Goal: Obtain resource: Obtain resource

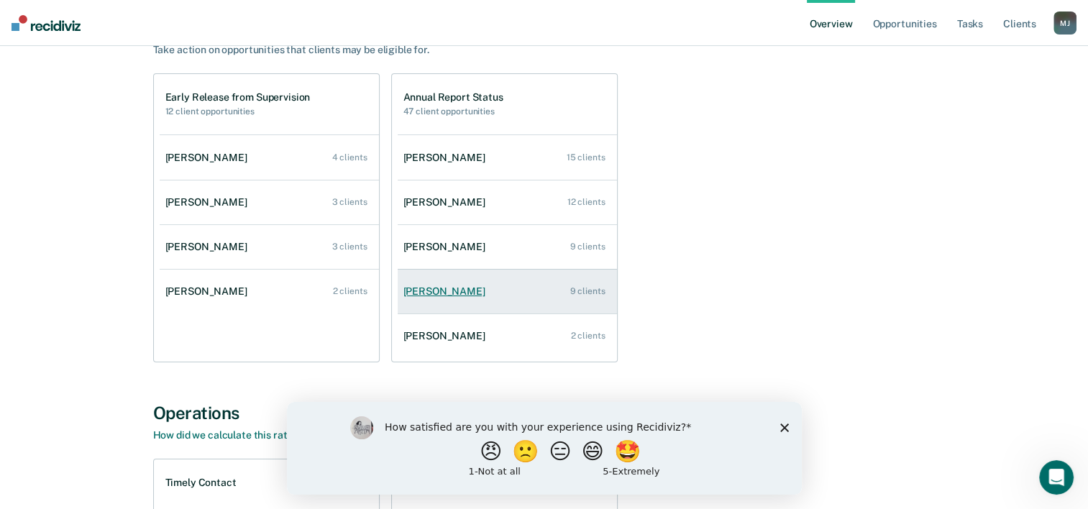
scroll to position [144, 0]
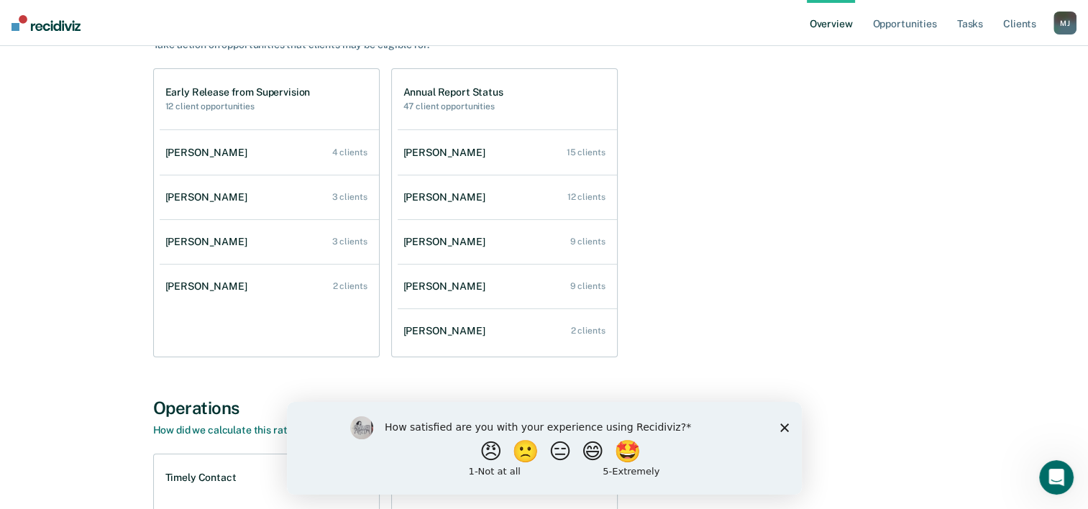
click at [786, 431] on icon "Close survey" at bounding box center [783, 427] width 9 height 9
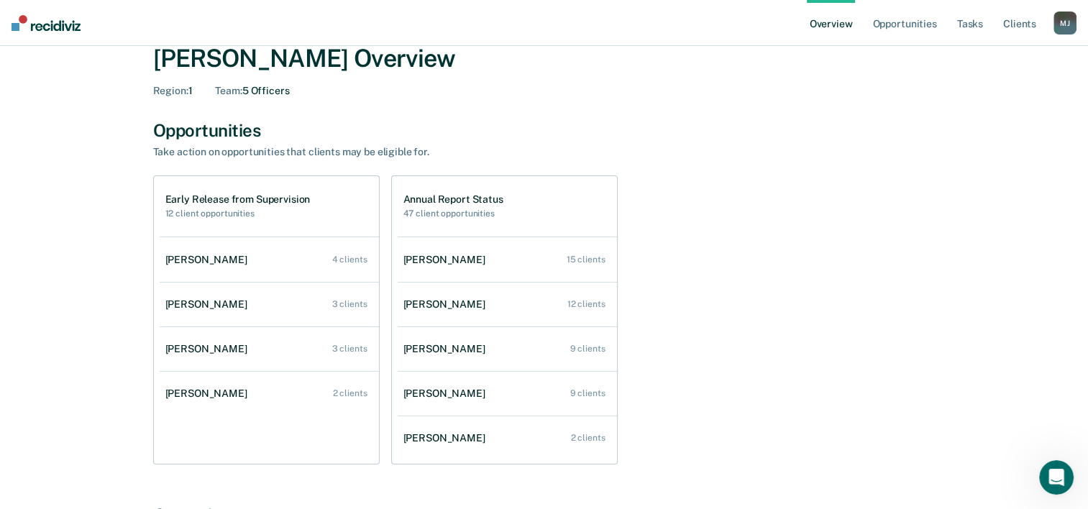
scroll to position [20, 0]
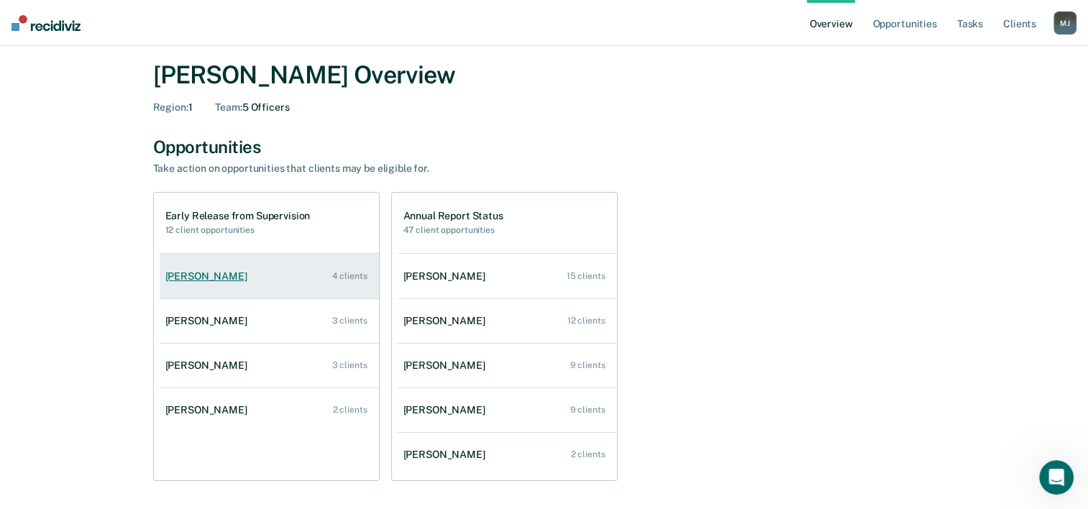
click at [324, 272] on link "[PERSON_NAME] 4 clients" at bounding box center [269, 276] width 219 height 41
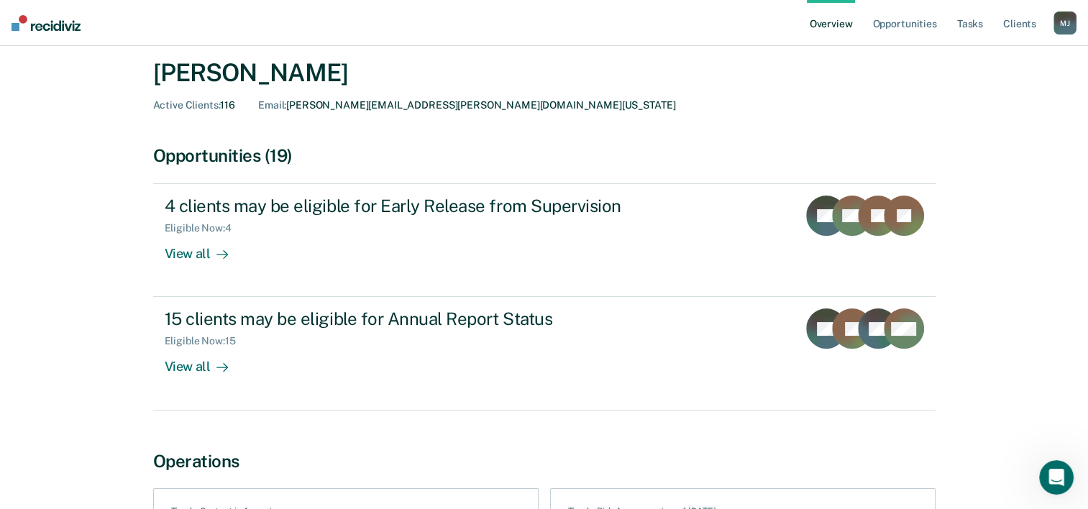
scroll to position [72, 0]
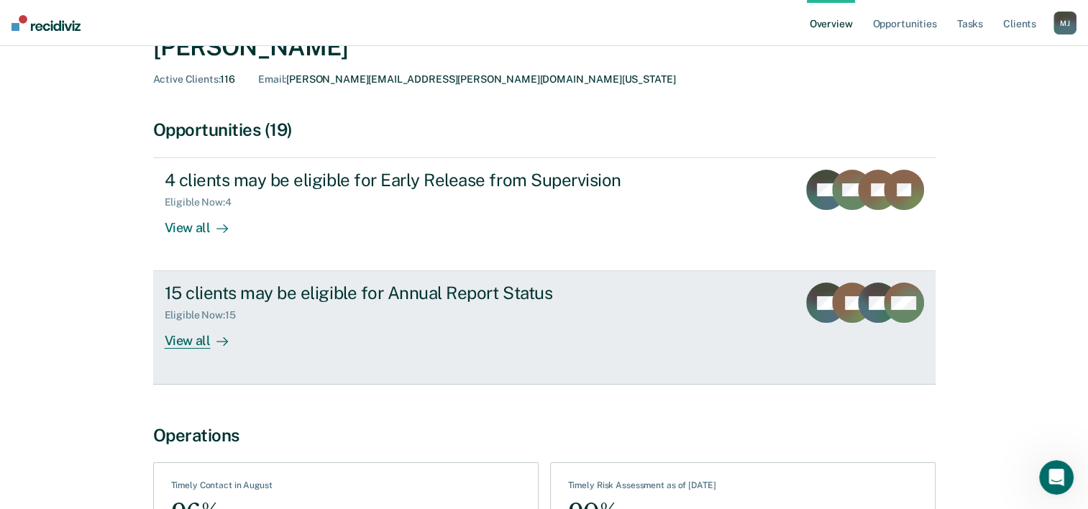
click at [191, 334] on div "View all" at bounding box center [205, 335] width 81 height 28
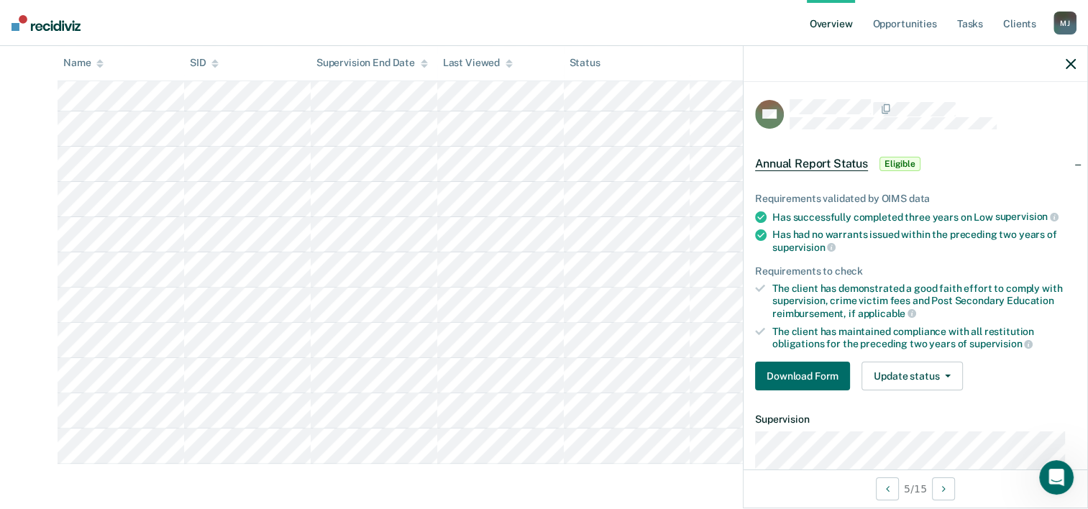
click at [627, 32] on nav "Overview Opportunities Tasks Client s [PERSON_NAME] [PERSON_NAME] Profile How i…" at bounding box center [544, 23] width 1088 height 46
click at [663, 25] on nav "Overview Opportunities Tasks Client s [PERSON_NAME] [PERSON_NAME] Profile How i…" at bounding box center [544, 23] width 1088 height 46
click at [1071, 61] on icon "button" at bounding box center [1070, 64] width 10 height 10
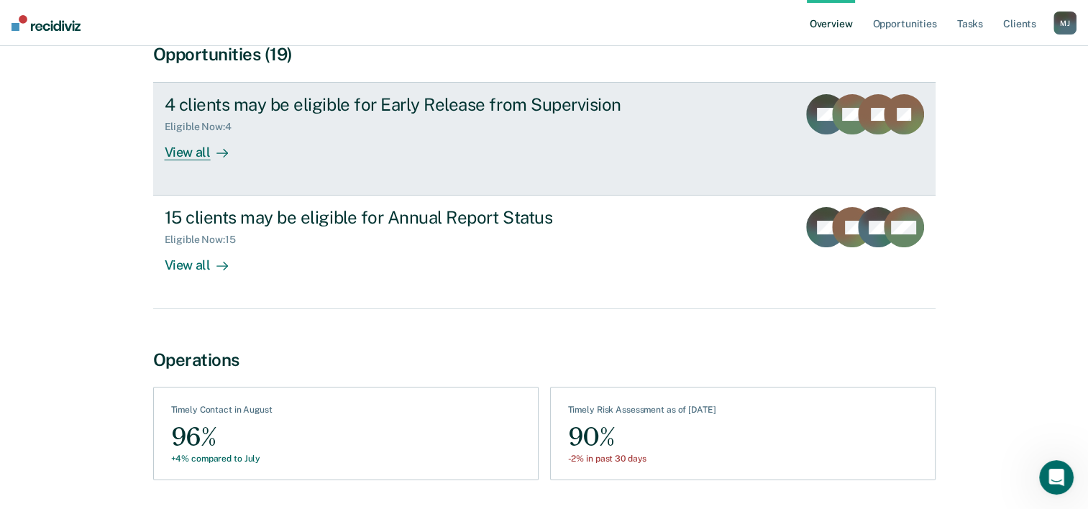
scroll to position [193, 0]
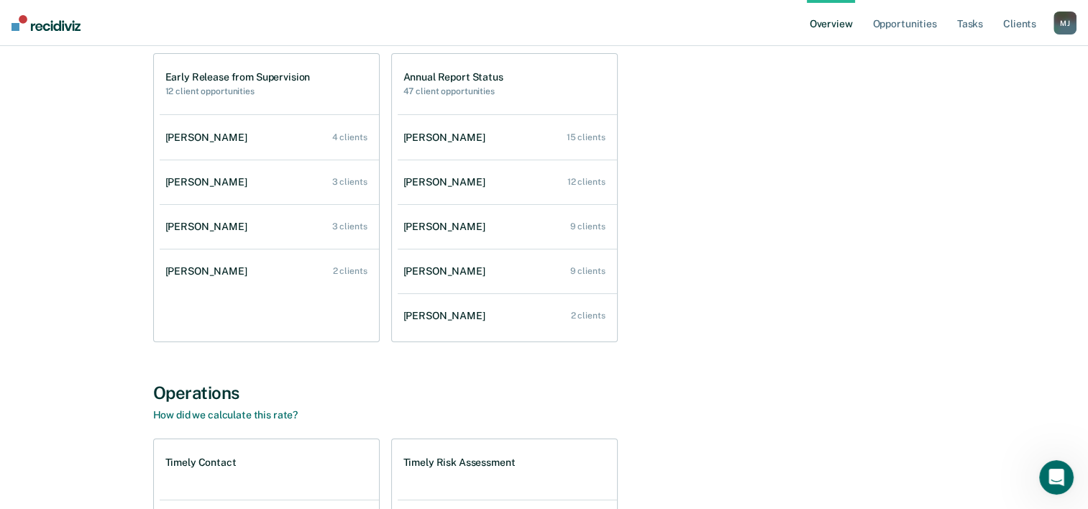
scroll to position [164, 0]
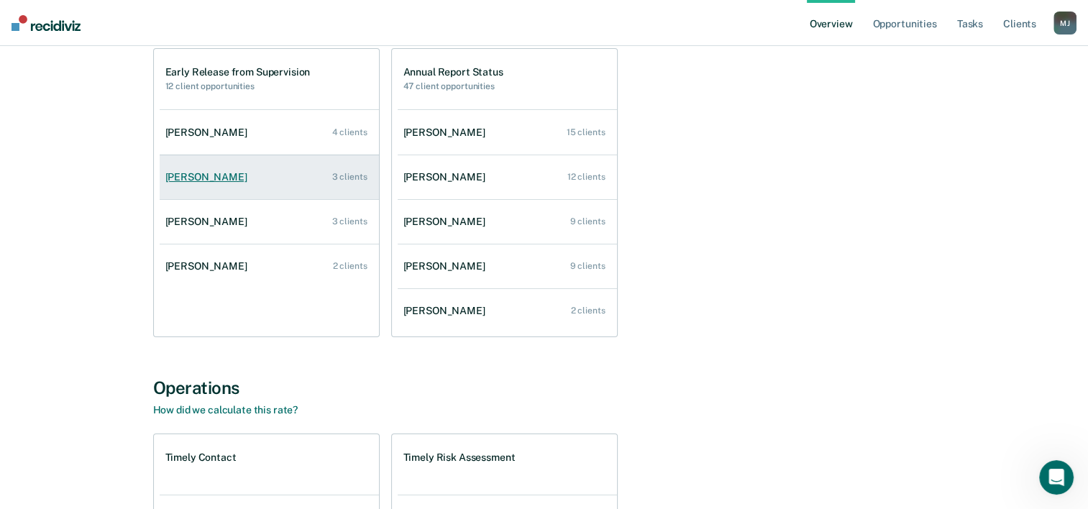
click at [305, 173] on link "[PERSON_NAME] 3 clients" at bounding box center [269, 177] width 219 height 41
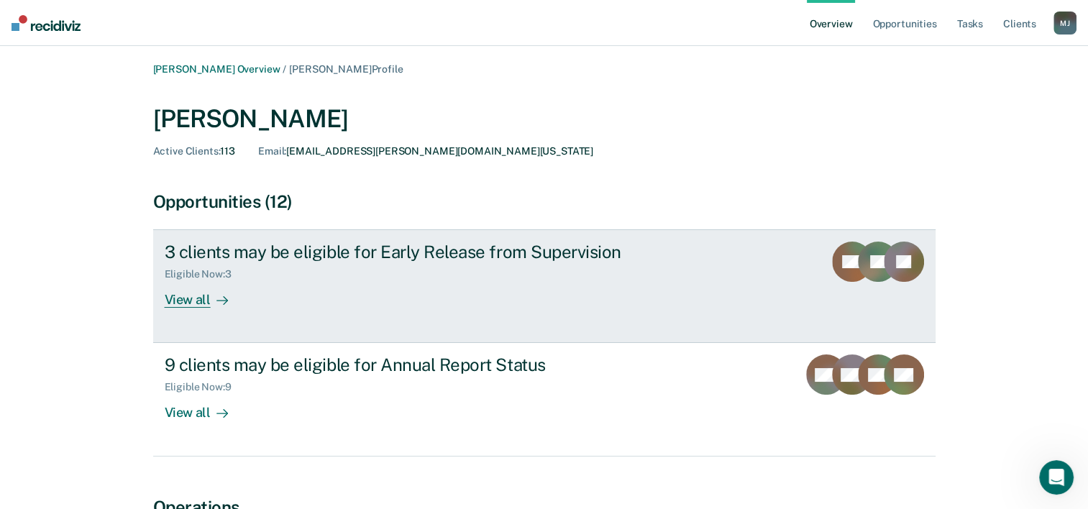
click at [208, 305] on div "View all" at bounding box center [205, 294] width 81 height 28
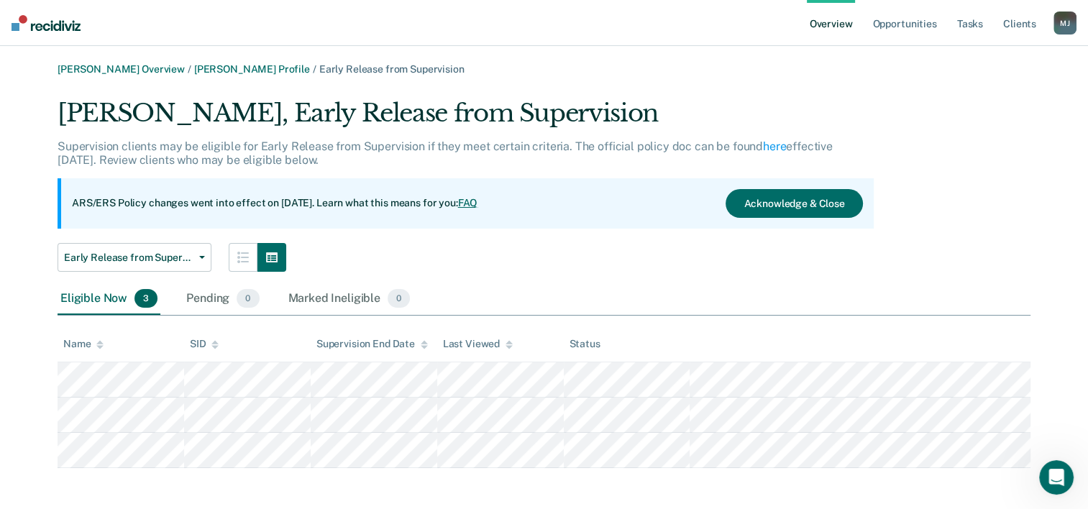
scroll to position [4, 0]
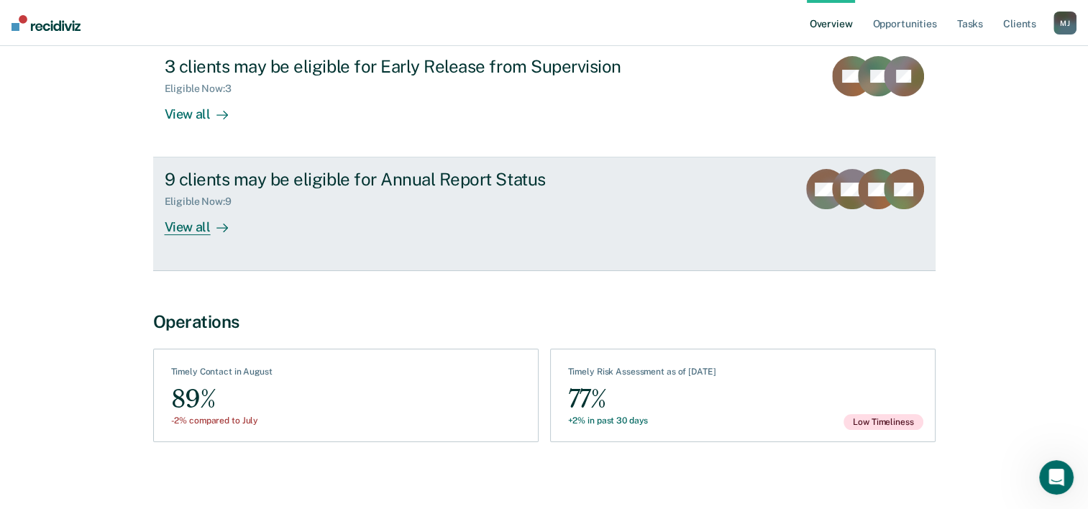
scroll to position [193, 0]
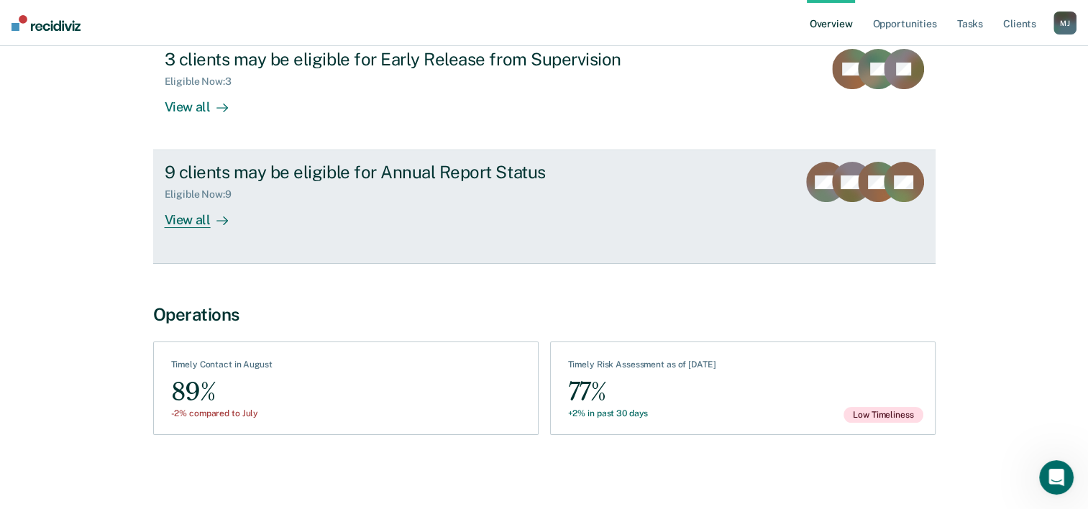
click at [199, 220] on div "View all" at bounding box center [205, 215] width 81 height 28
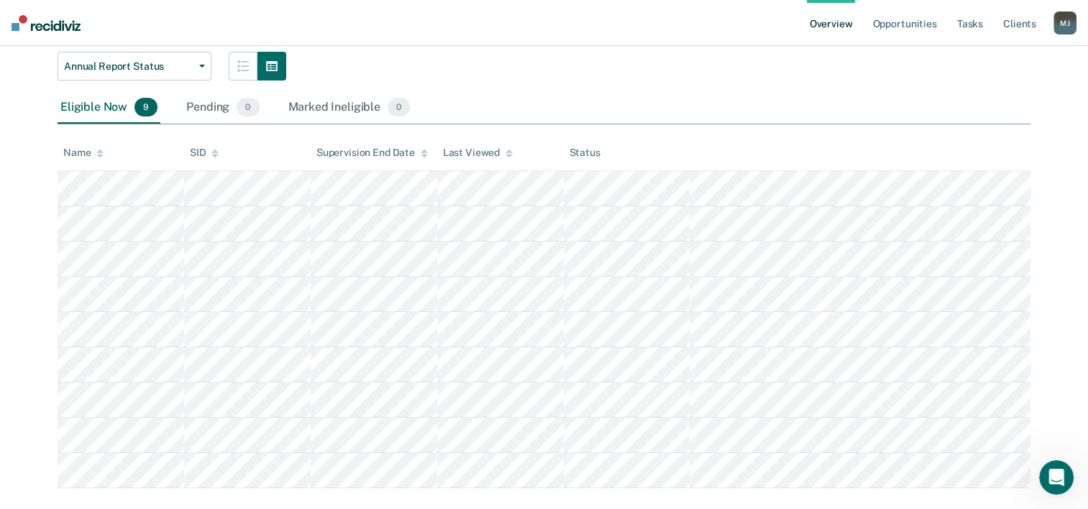
scroll to position [216, 0]
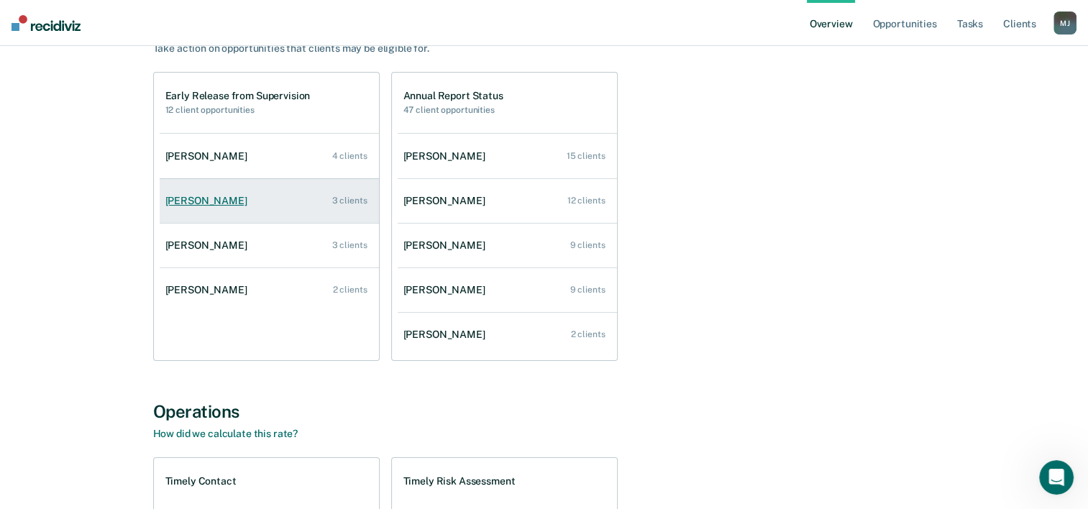
scroll to position [144, 0]
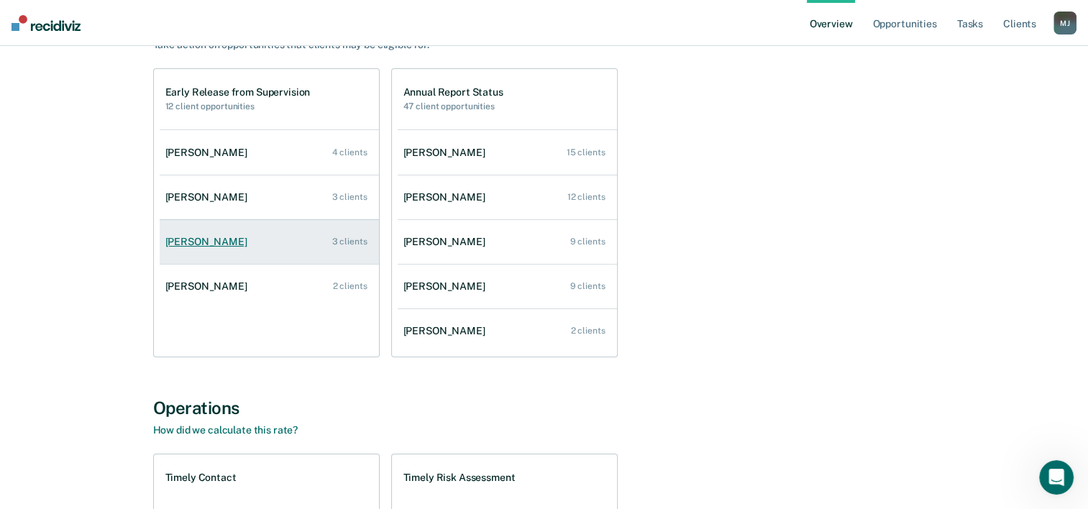
click at [184, 234] on link "[PERSON_NAME] 3 clients" at bounding box center [269, 241] width 219 height 41
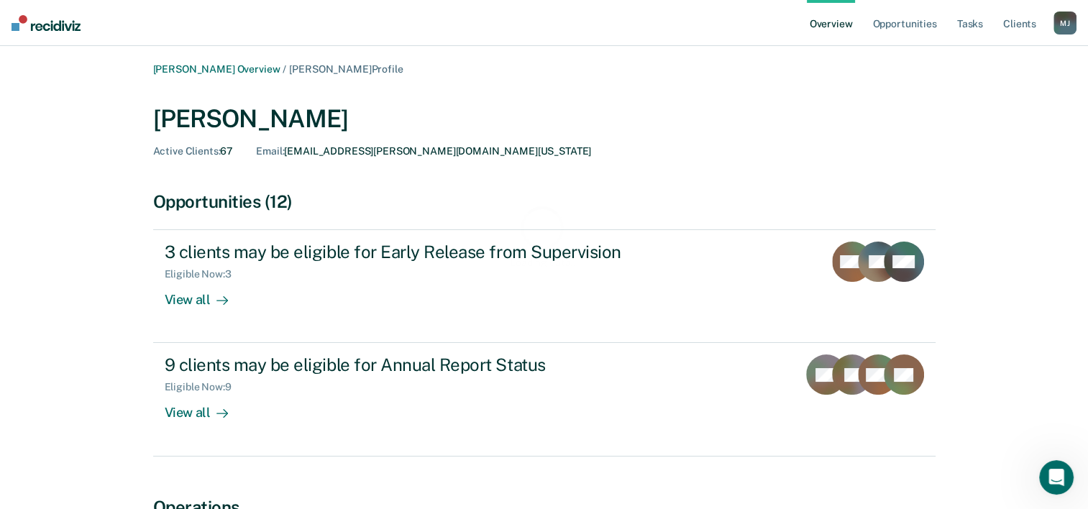
scroll to position [72, 0]
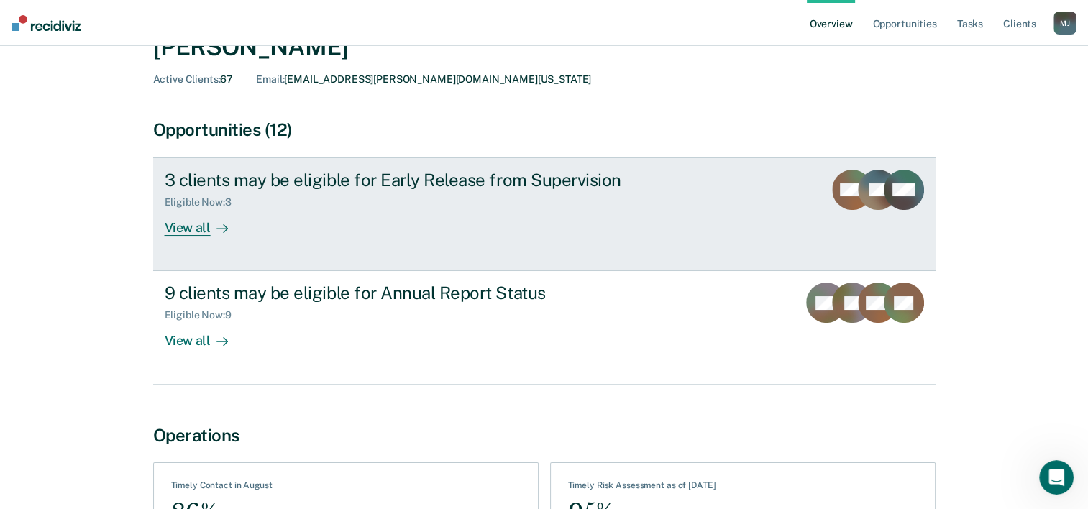
click at [204, 184] on div "3 clients may be eligible for Early Release from Supervision" at bounding box center [417, 180] width 505 height 21
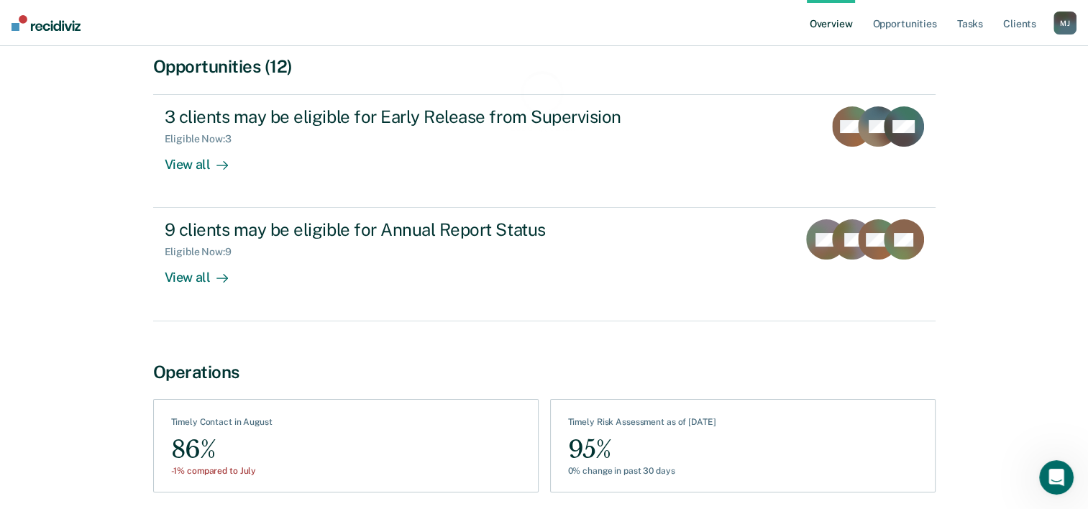
scroll to position [144, 0]
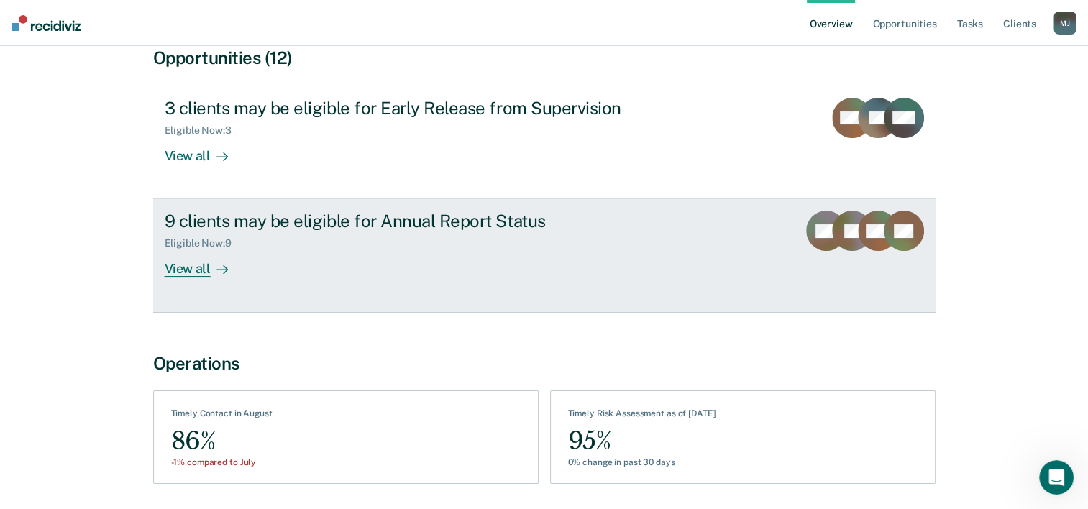
click at [339, 224] on div "9 clients may be eligible for Annual Report Status" at bounding box center [417, 221] width 505 height 21
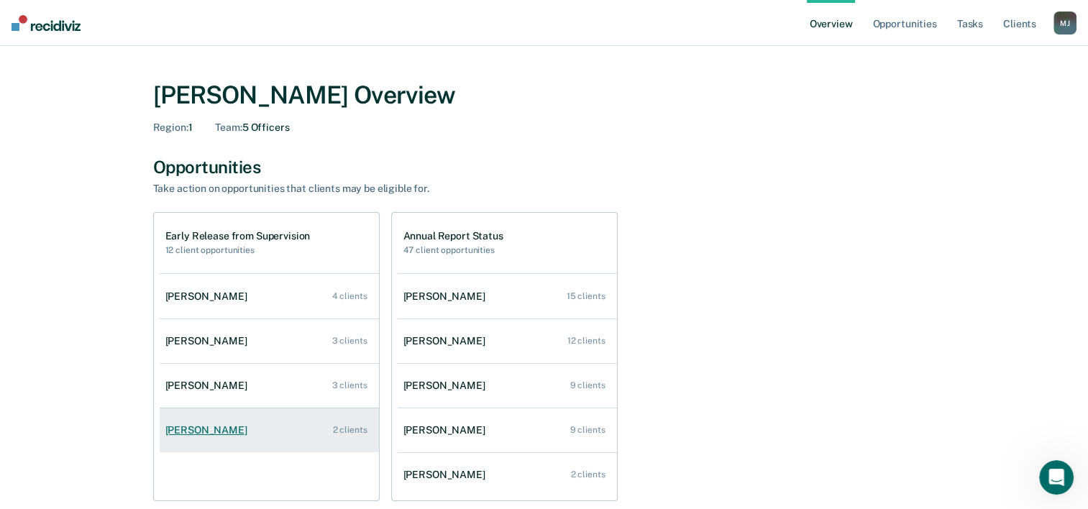
click at [187, 426] on div "[PERSON_NAME]" at bounding box center [209, 430] width 88 height 12
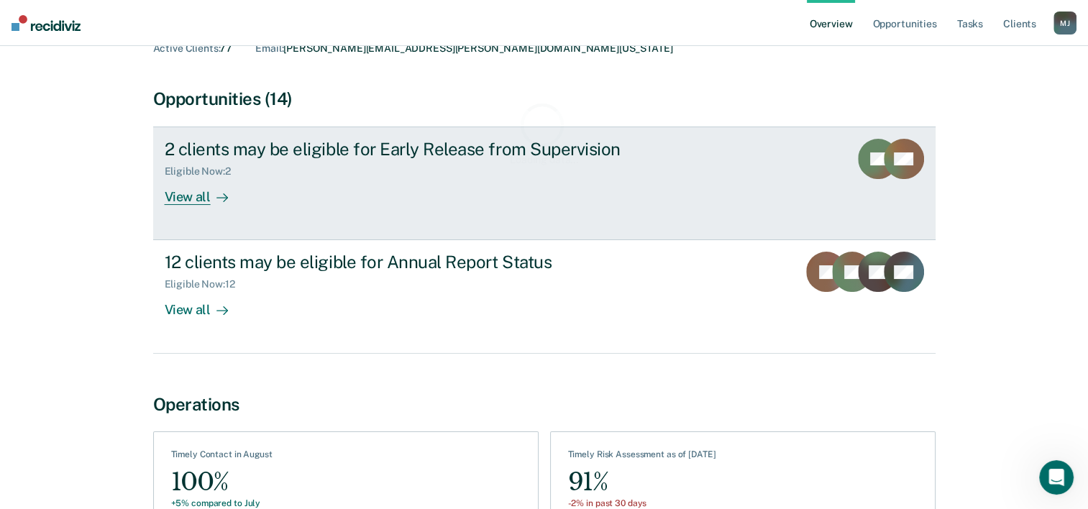
scroll to position [193, 0]
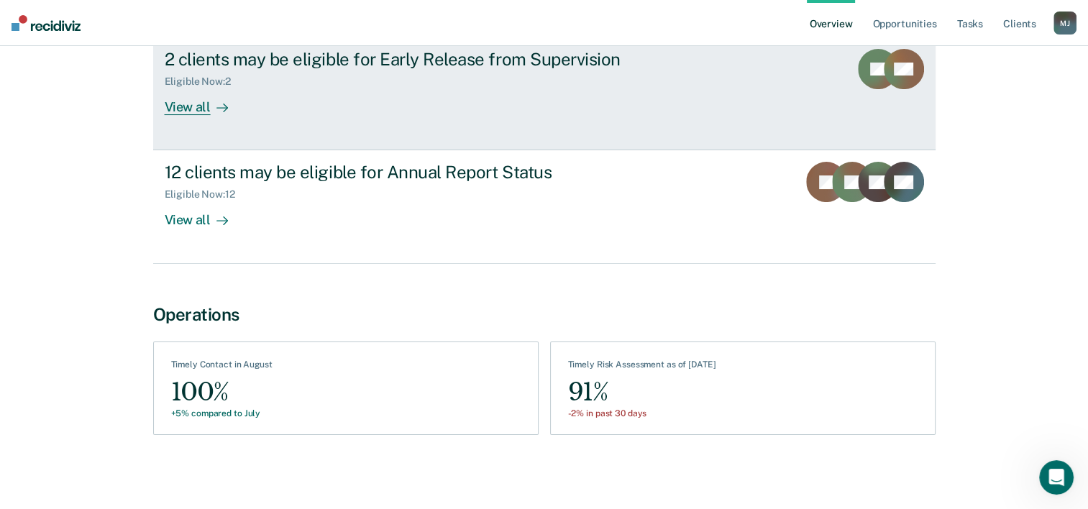
click at [254, 65] on div "2 clients may be eligible for Early Release from Supervision" at bounding box center [417, 59] width 505 height 21
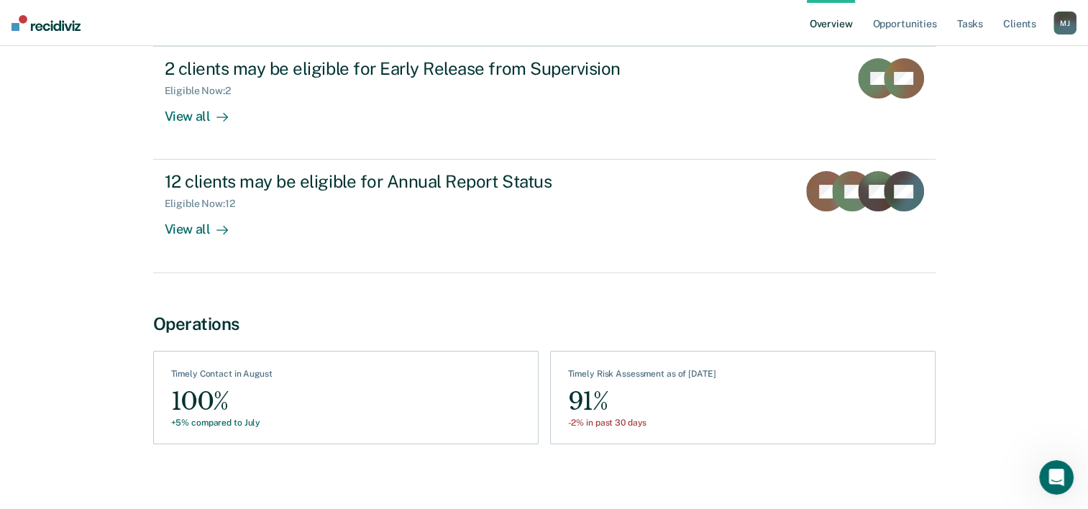
scroll to position [193, 0]
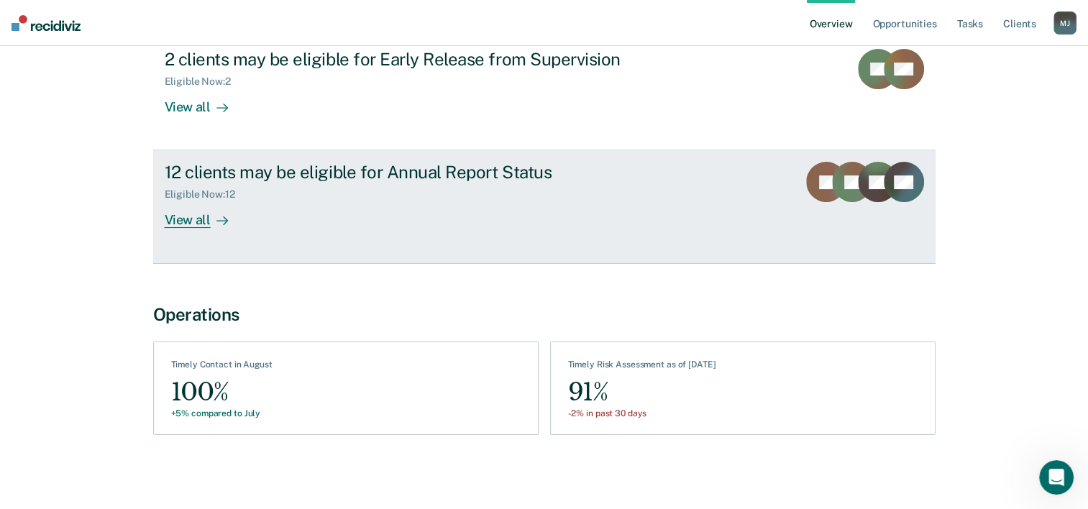
click at [315, 187] on div "Eligible Now : 12" at bounding box center [417, 192] width 505 height 18
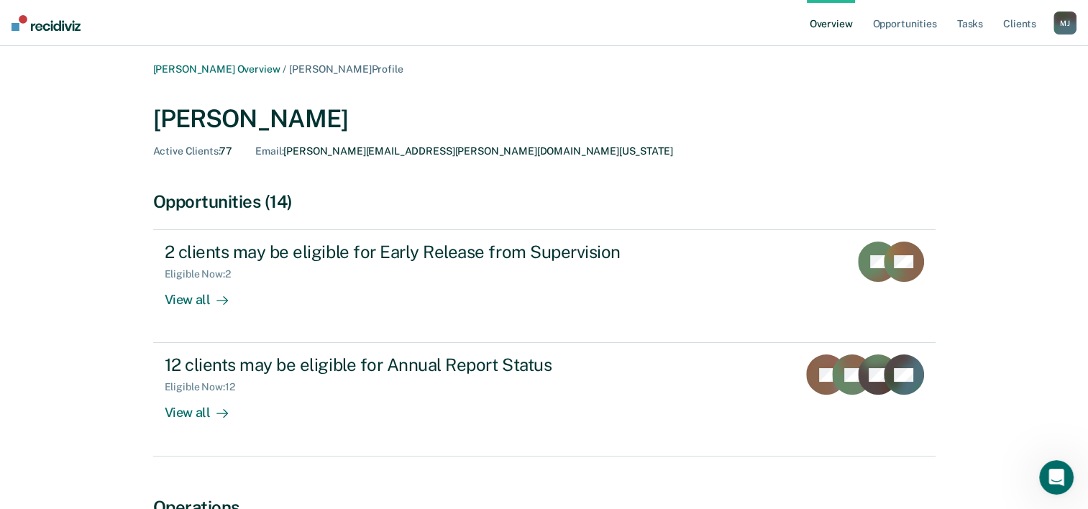
scroll to position [144, 0]
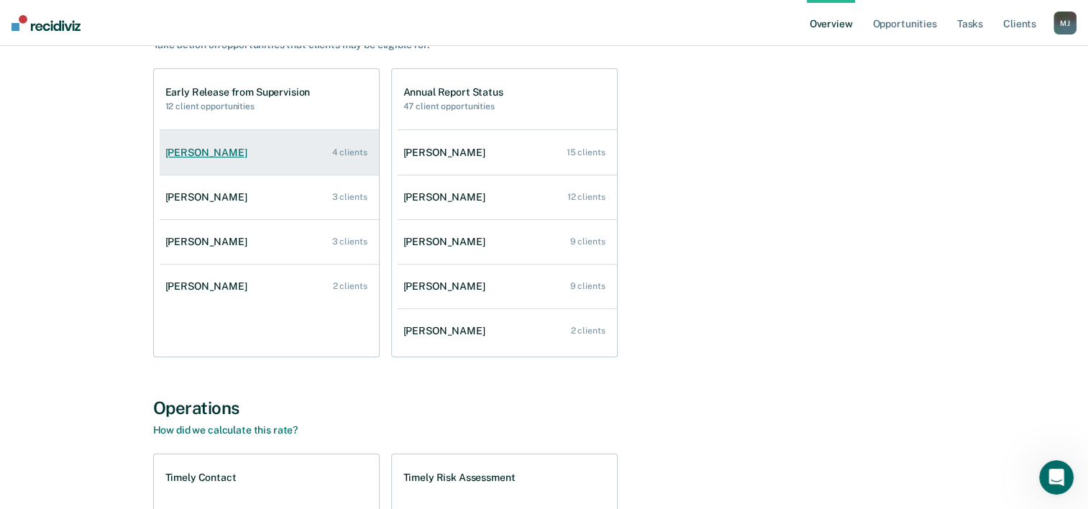
click at [178, 150] on div "[PERSON_NAME]" at bounding box center [209, 153] width 88 height 12
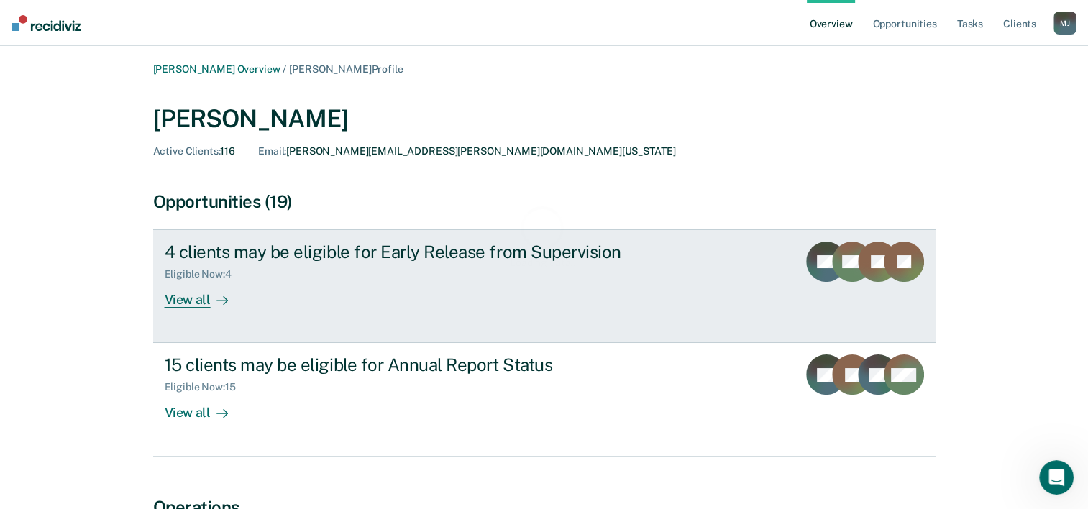
click at [284, 247] on div "4 clients may be eligible for Early Release from Supervision" at bounding box center [417, 252] width 505 height 21
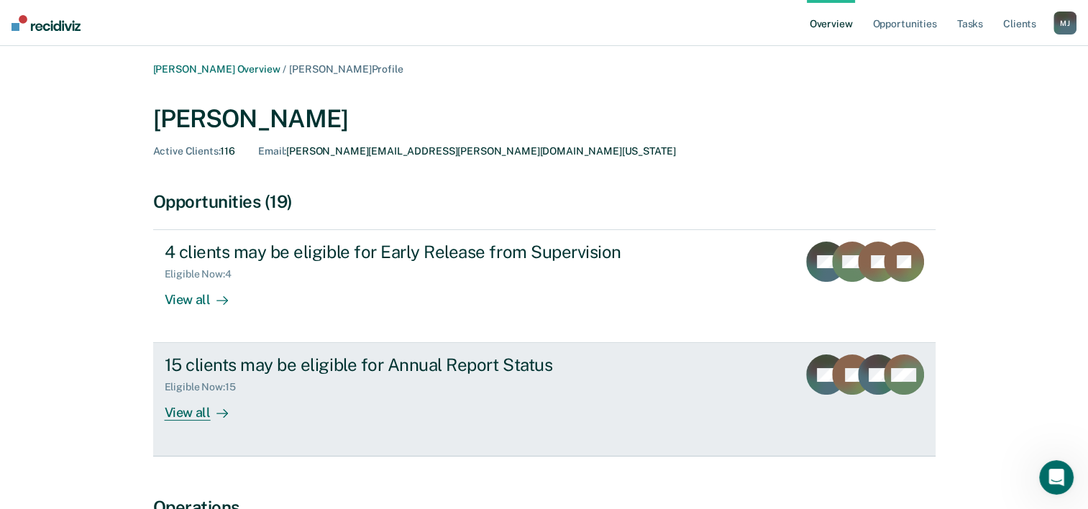
click at [203, 360] on div "15 clients may be eligible for Annual Report Status" at bounding box center [417, 364] width 505 height 21
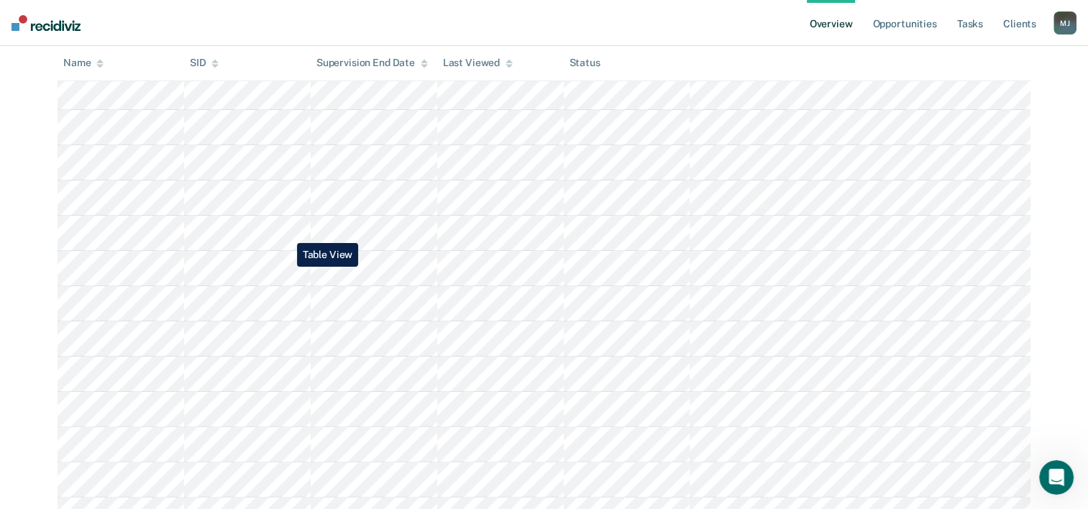
scroll to position [427, 0]
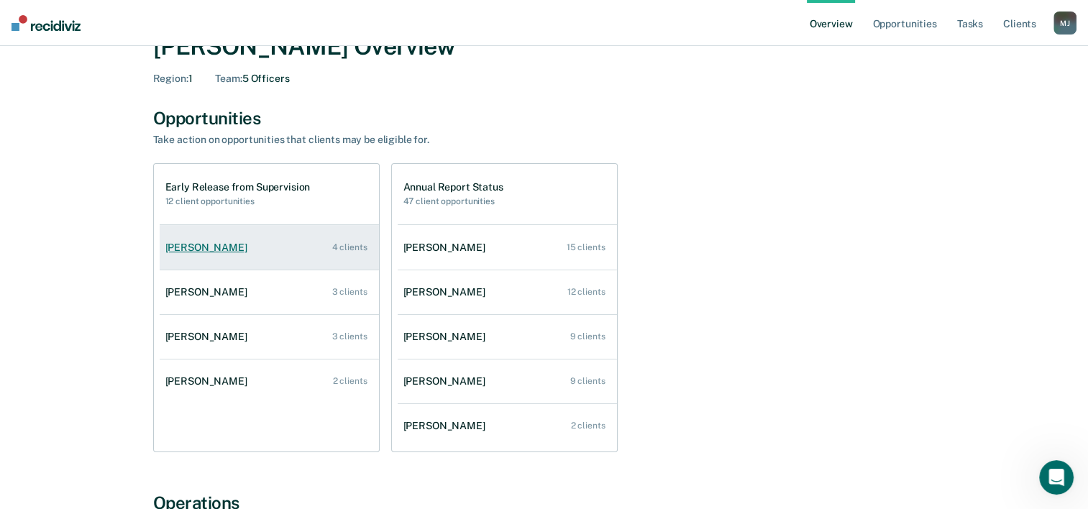
scroll to position [72, 0]
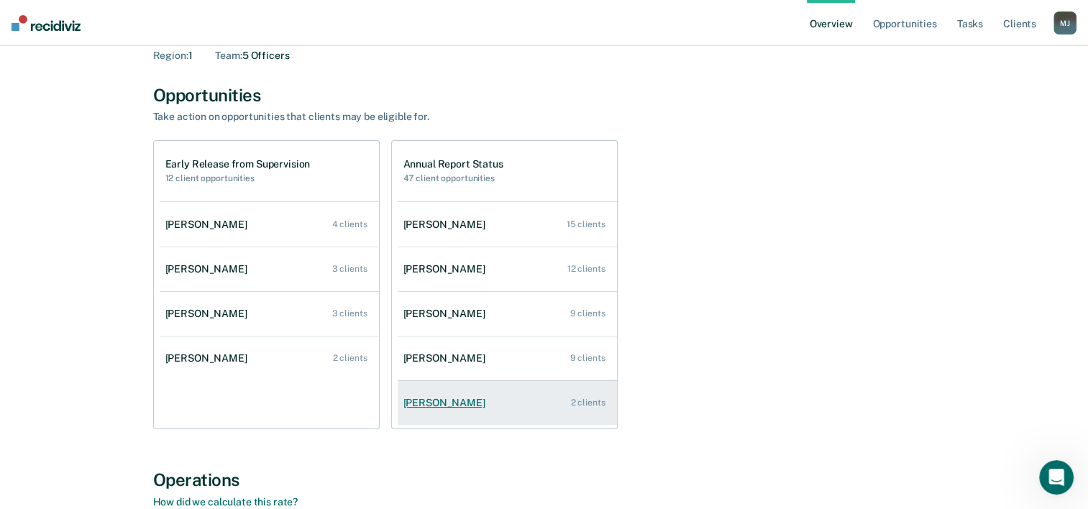
click at [518, 413] on link "[PERSON_NAME] 2 clients" at bounding box center [507, 402] width 219 height 41
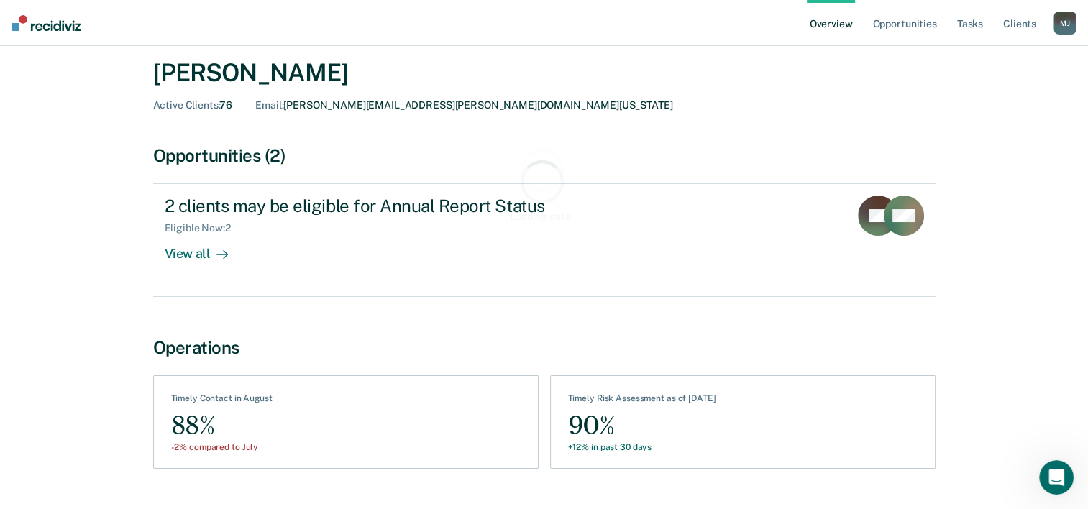
scroll to position [72, 0]
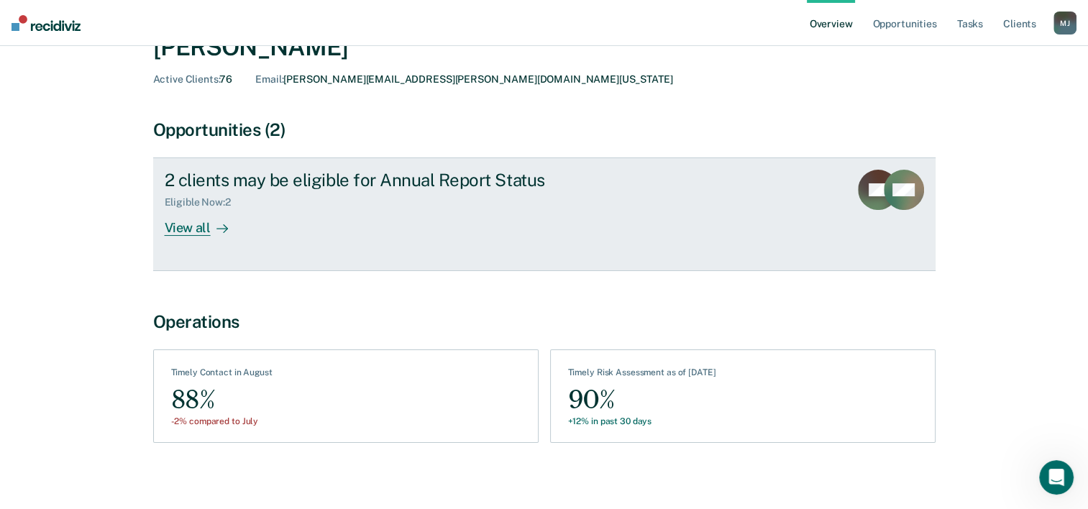
click at [320, 191] on div "Eligible Now : 2" at bounding box center [417, 200] width 505 height 18
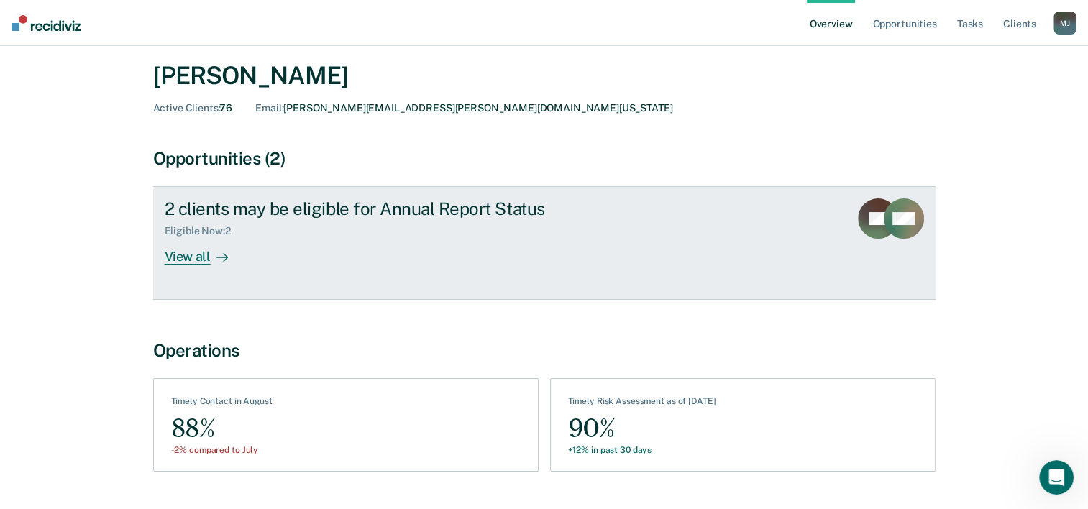
scroll to position [81, 0]
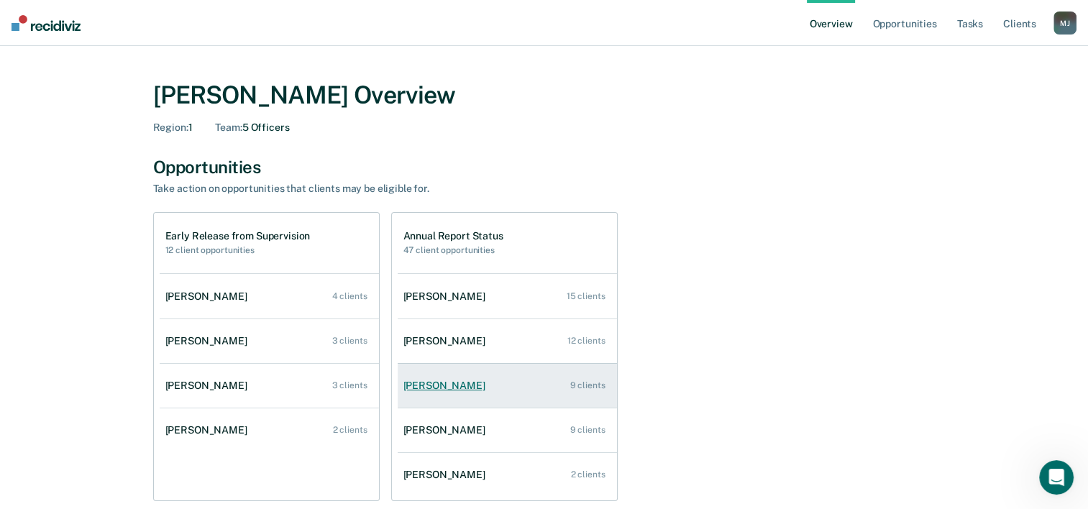
click at [430, 395] on link "[PERSON_NAME] 9 clients" at bounding box center [507, 385] width 219 height 41
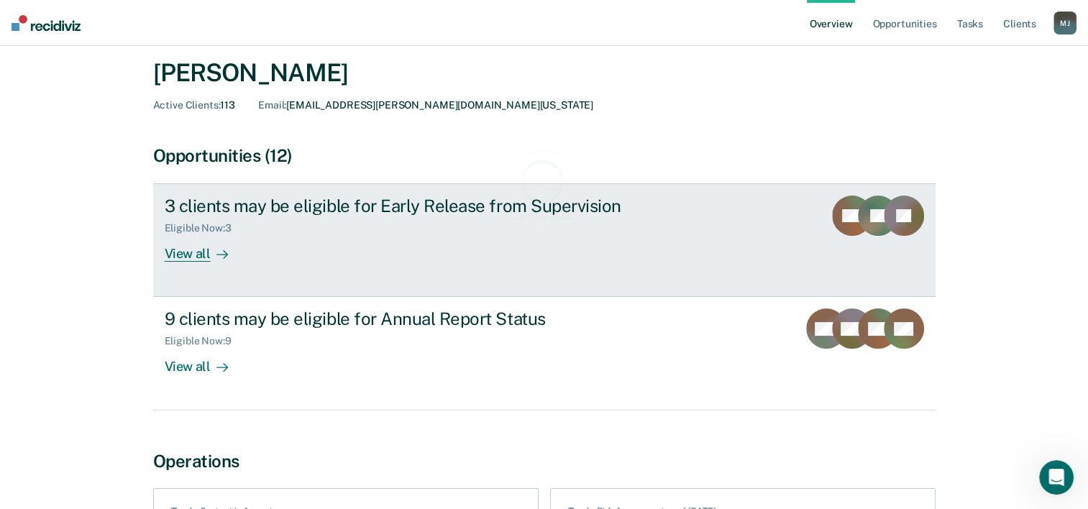
scroll to position [72, 0]
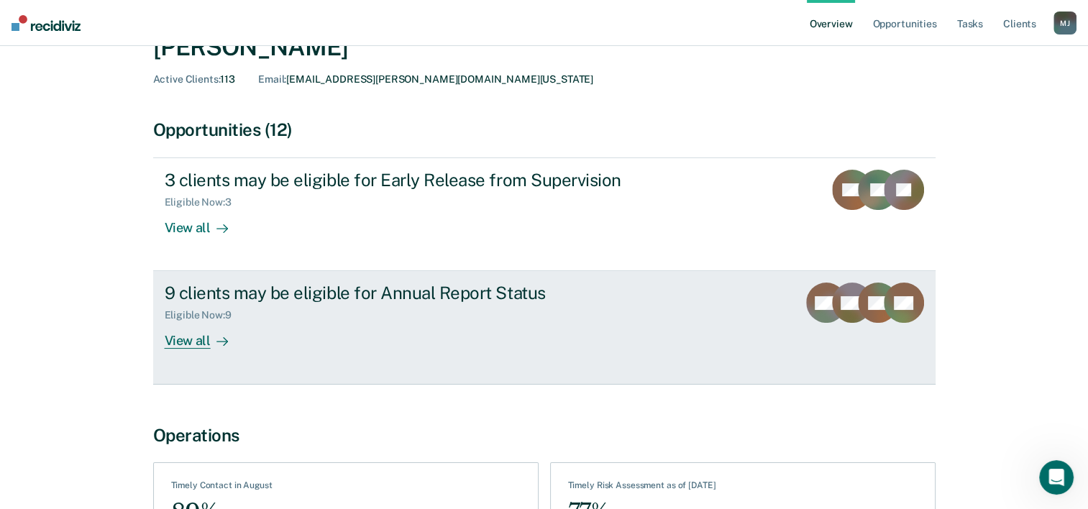
click at [384, 288] on div "9 clients may be eligible for Annual Report Status" at bounding box center [417, 293] width 505 height 21
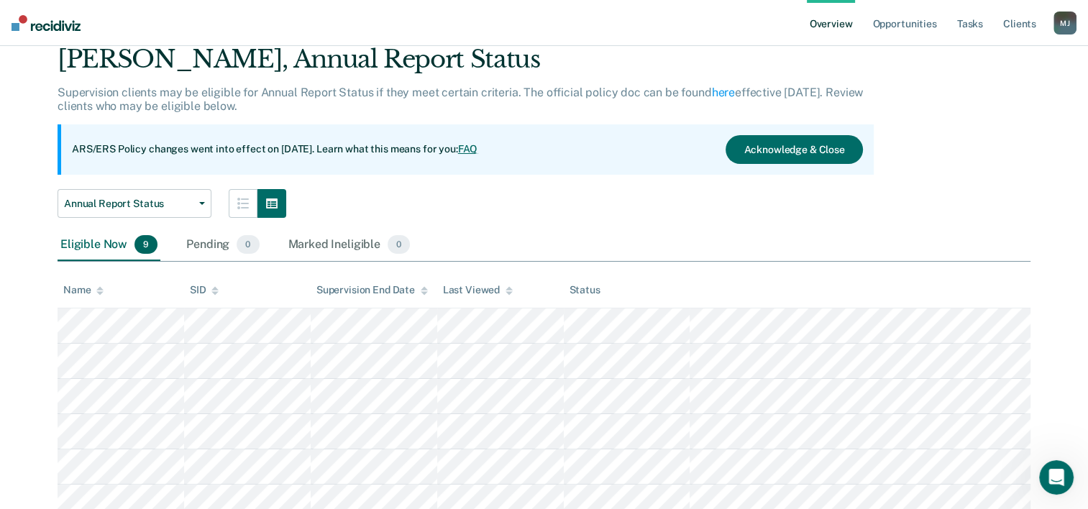
scroll to position [216, 0]
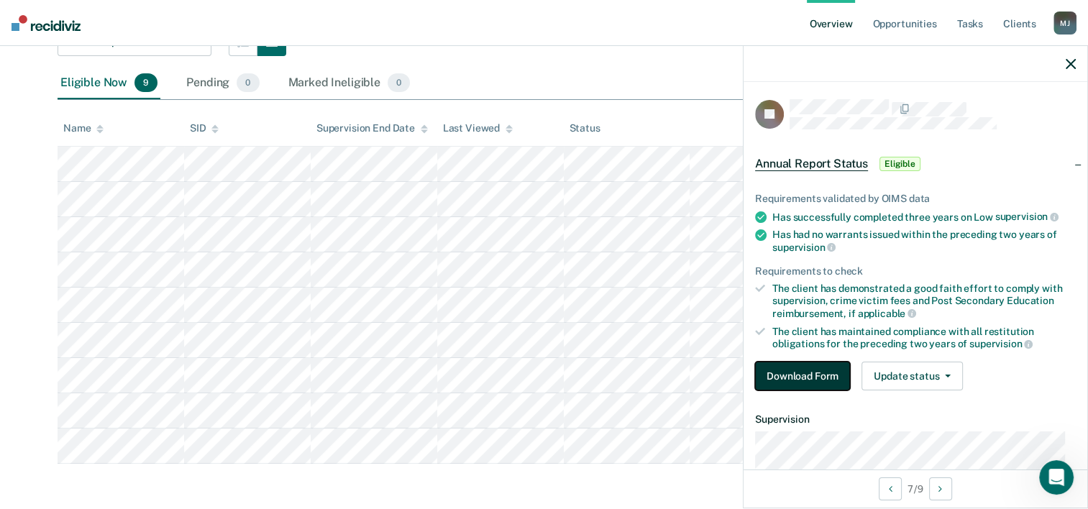
click at [807, 366] on button "Download Form" at bounding box center [802, 376] width 95 height 29
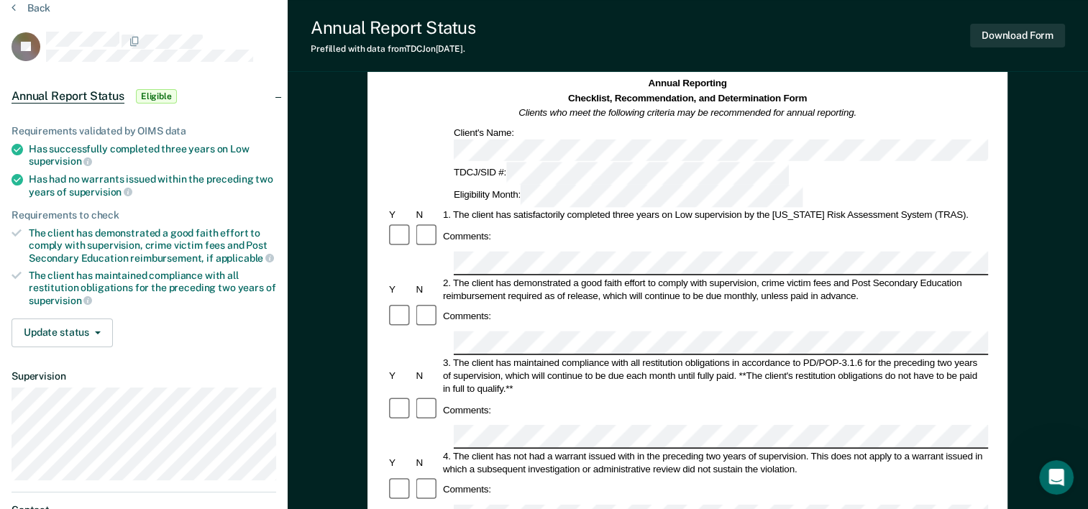
scroll to position [52, 0]
